Goal: Communication & Community: Answer question/provide support

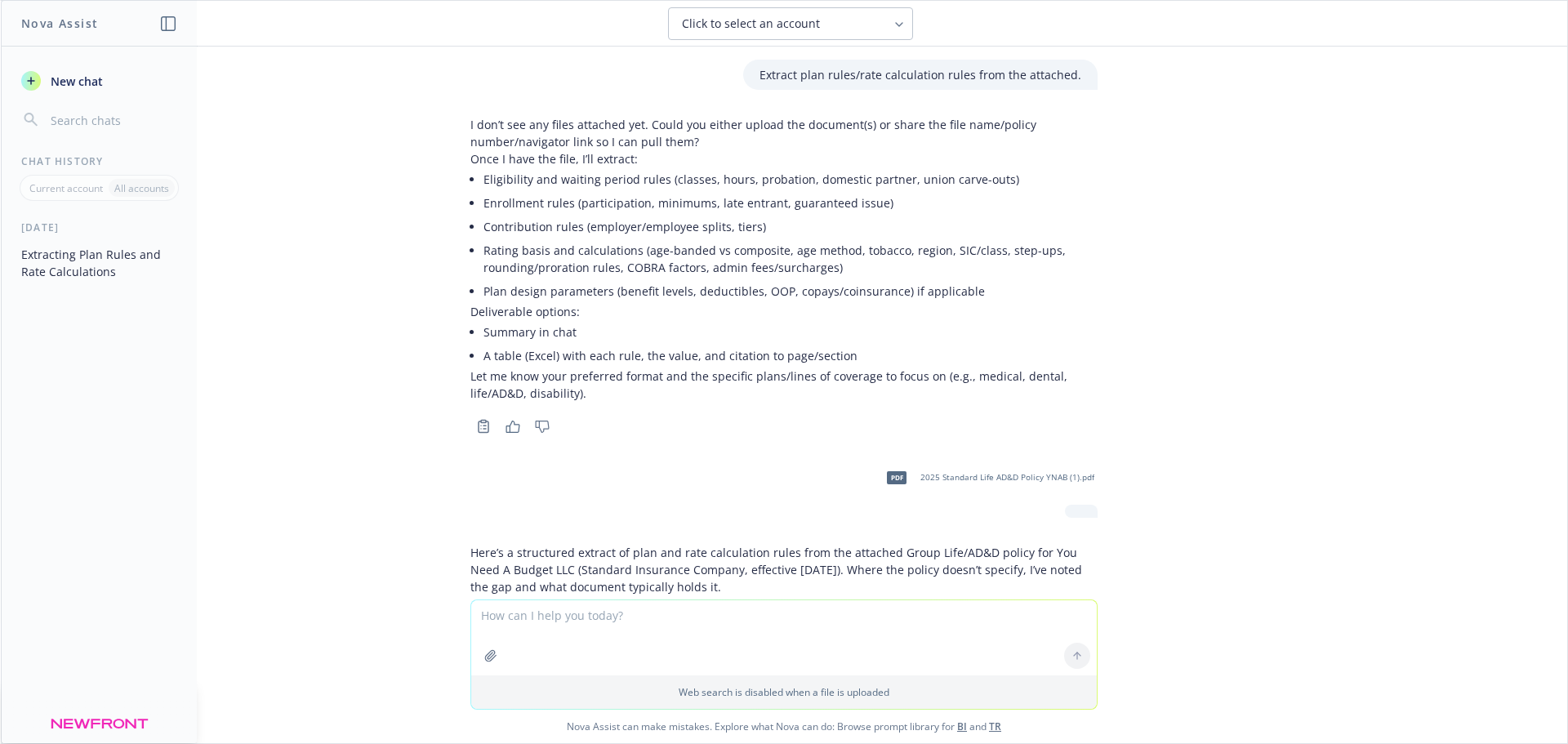
scroll to position [1420, 0]
